Goal: Find specific page/section: Find specific page/section

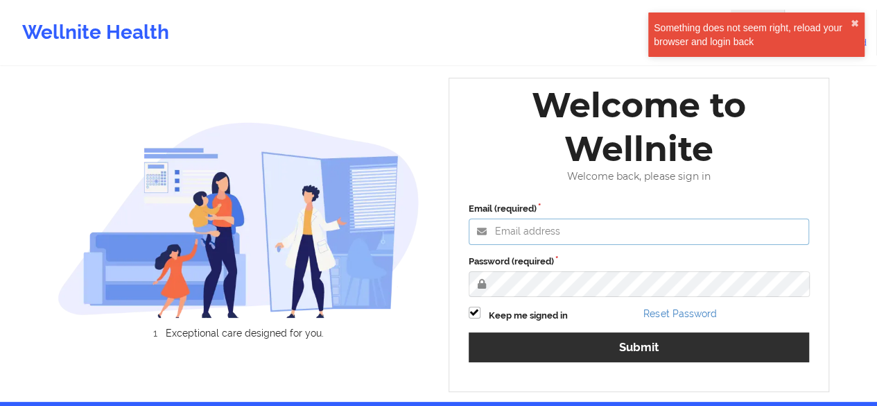
type input "[PERSON_NAME][EMAIL_ADDRESS][DOMAIN_NAME]"
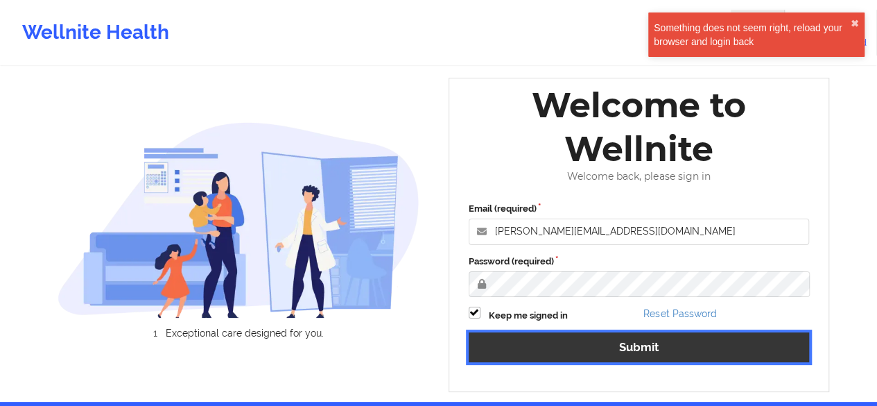
click at [619, 349] on button "Submit" at bounding box center [639, 347] width 341 height 30
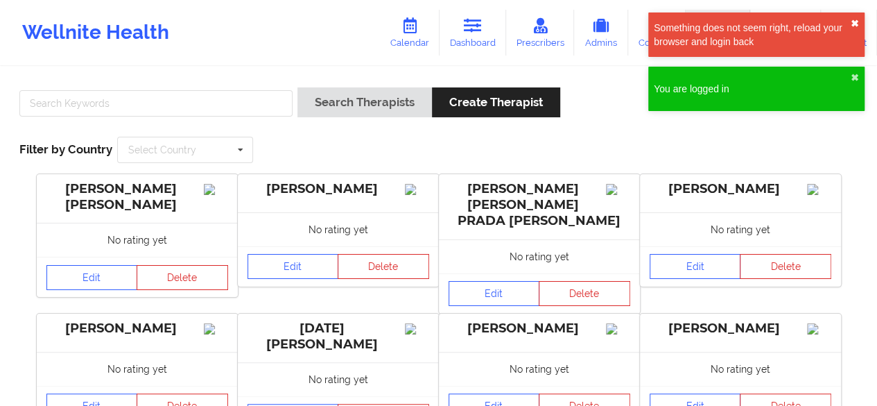
click at [857, 23] on button "✖︎" at bounding box center [855, 23] width 8 height 11
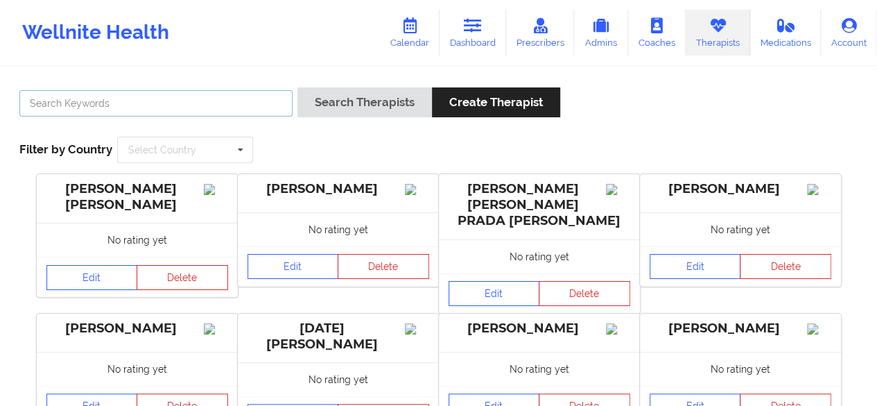
click at [101, 103] on input "text" at bounding box center [155, 103] width 273 height 26
paste input "[PERSON_NAME]"
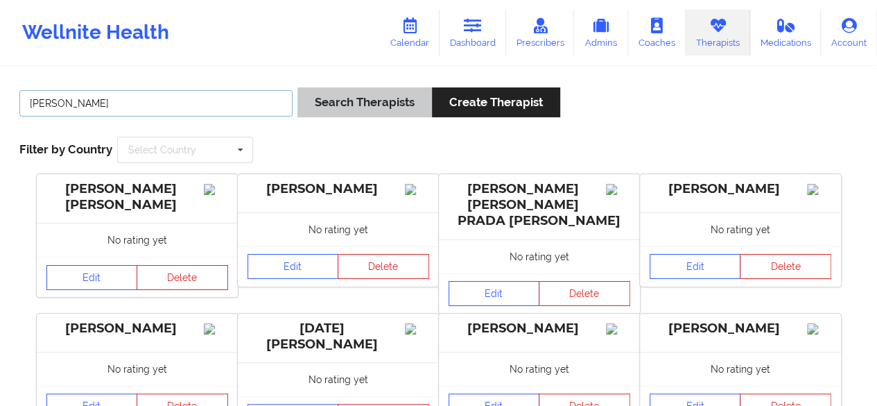
type input "[PERSON_NAME]"
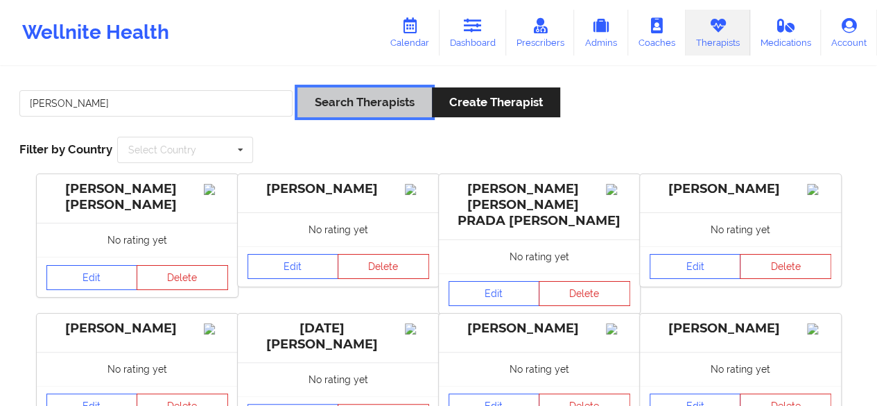
click at [345, 110] on button "Search Therapists" at bounding box center [364, 102] width 135 height 30
